Goal: Task Accomplishment & Management: Use online tool/utility

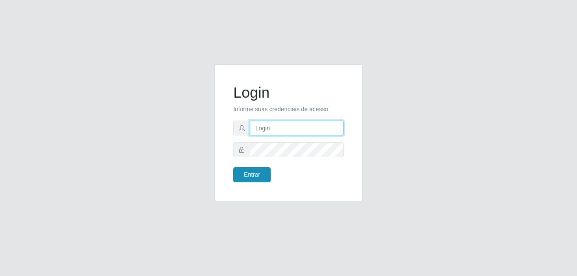
type input "anselmo@B8"
click at [251, 175] on button "Entrar" at bounding box center [251, 174] width 37 height 15
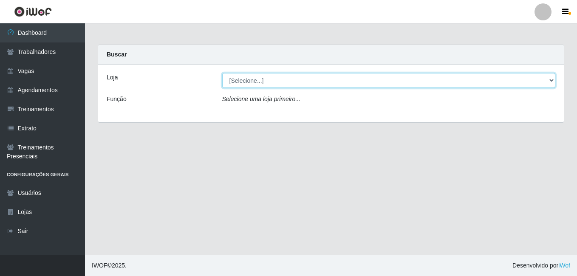
click at [345, 84] on select "[Selecione...] Bemais Supermercados - B8 [PERSON_NAME]" at bounding box center [388, 80] width 333 height 15
select select "413"
click at [222, 73] on select "[Selecione...] Bemais Supermercados - B8 [PERSON_NAME]" at bounding box center [388, 80] width 333 height 15
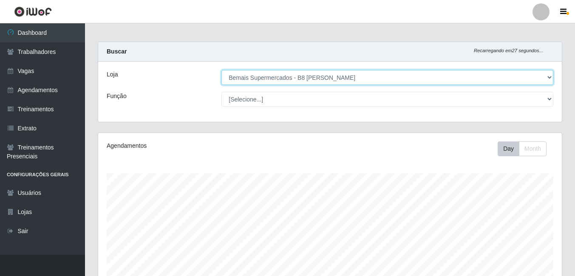
scroll to position [137, 0]
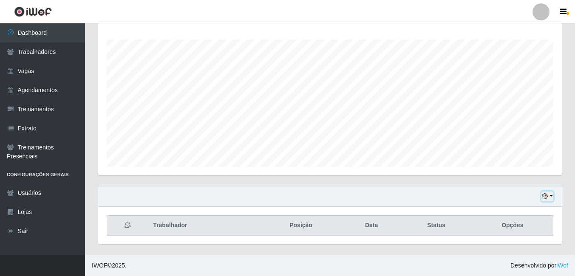
click at [545, 196] on icon "button" at bounding box center [545, 196] width 6 height 6
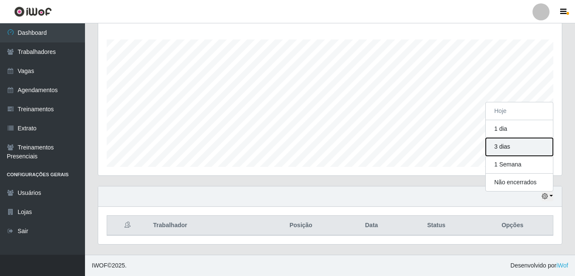
click at [506, 150] on button "3 dias" at bounding box center [518, 147] width 67 height 18
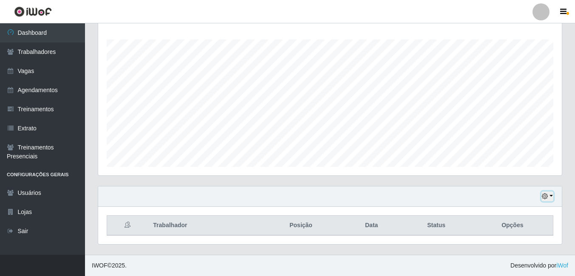
click at [543, 197] on icon "button" at bounding box center [545, 196] width 6 height 6
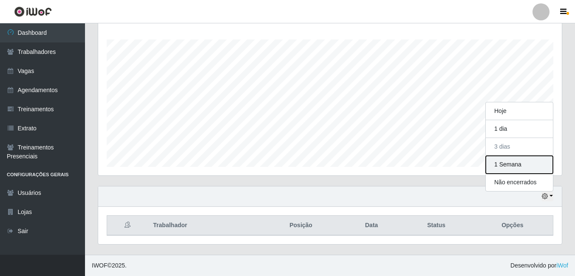
click at [510, 164] on button "1 Semana" at bounding box center [518, 165] width 67 height 18
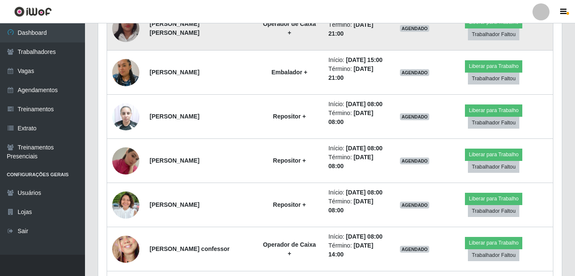
scroll to position [541, 0]
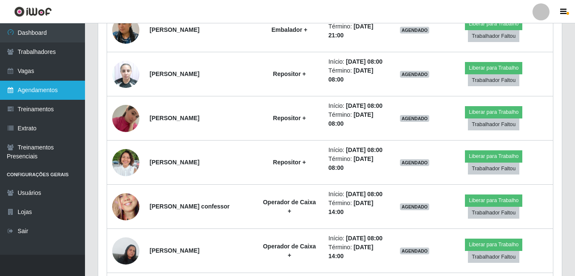
click at [42, 93] on link "Agendamentos" at bounding box center [42, 90] width 85 height 19
